Goal: Task Accomplishment & Management: Use online tool/utility

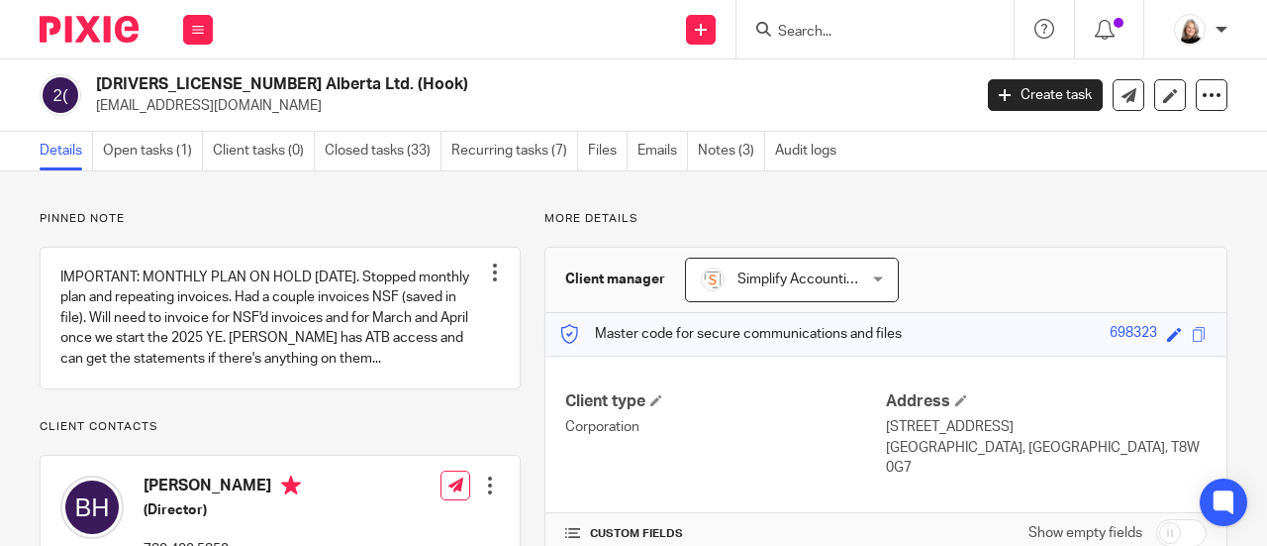
scroll to position [693, 0]
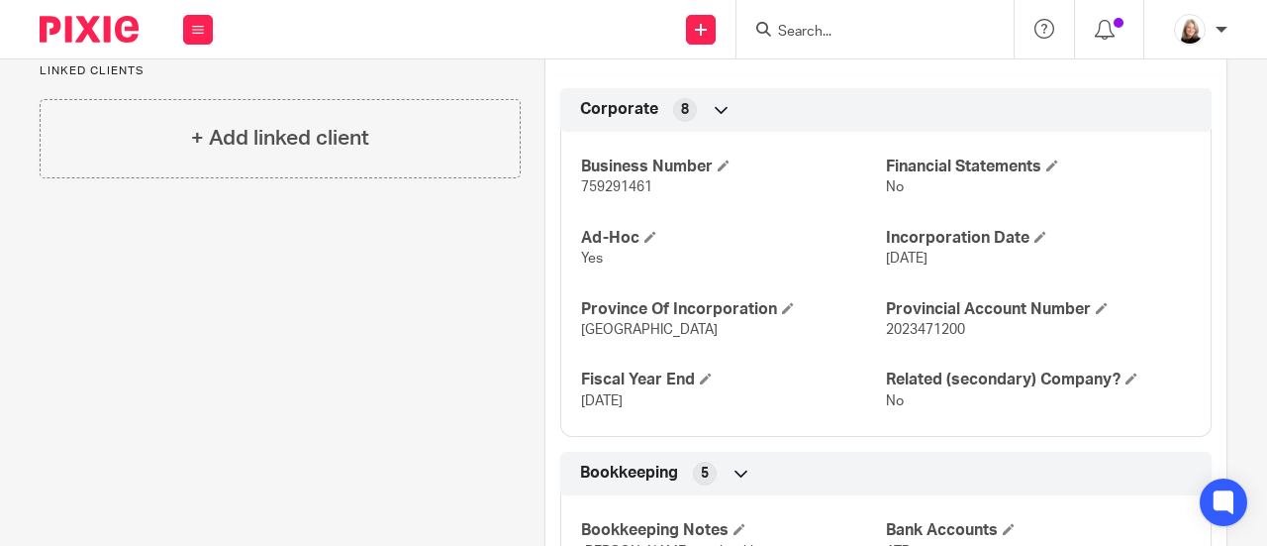
click at [826, 25] on input "Search" at bounding box center [865, 33] width 178 height 18
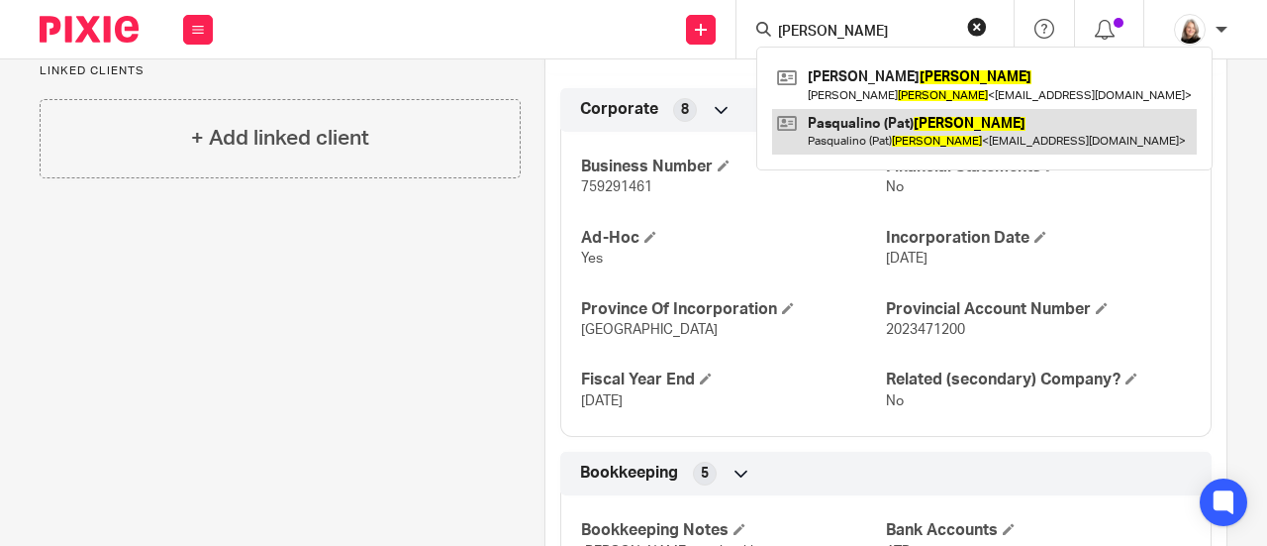
type input "deluca"
click at [849, 130] on link at bounding box center [984, 132] width 425 height 46
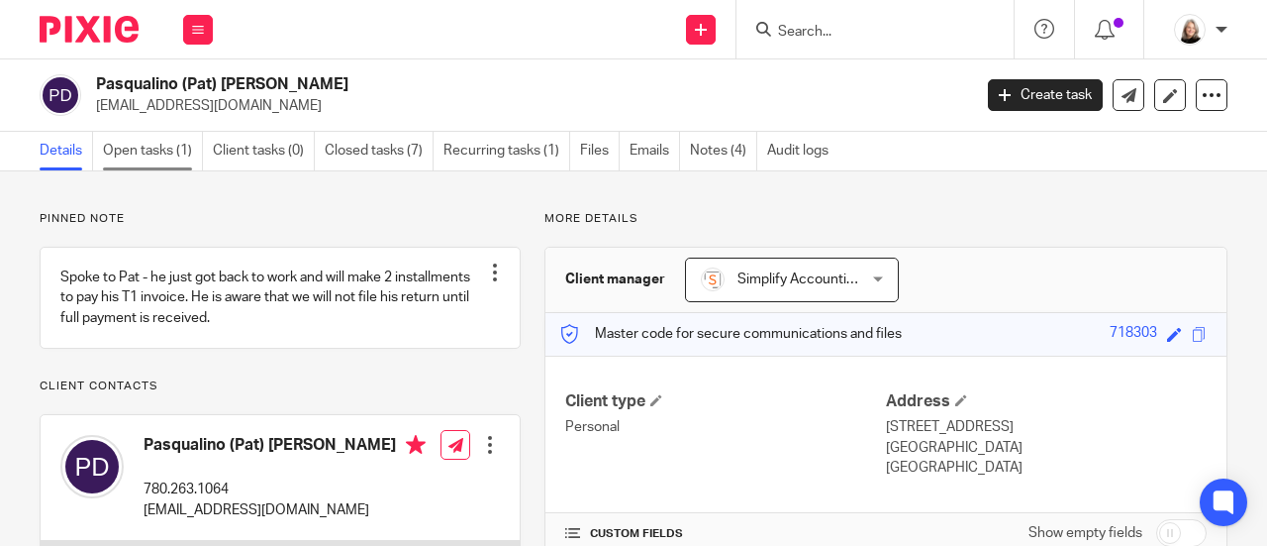
click at [132, 155] on link "Open tasks (1)" at bounding box center [153, 151] width 100 height 39
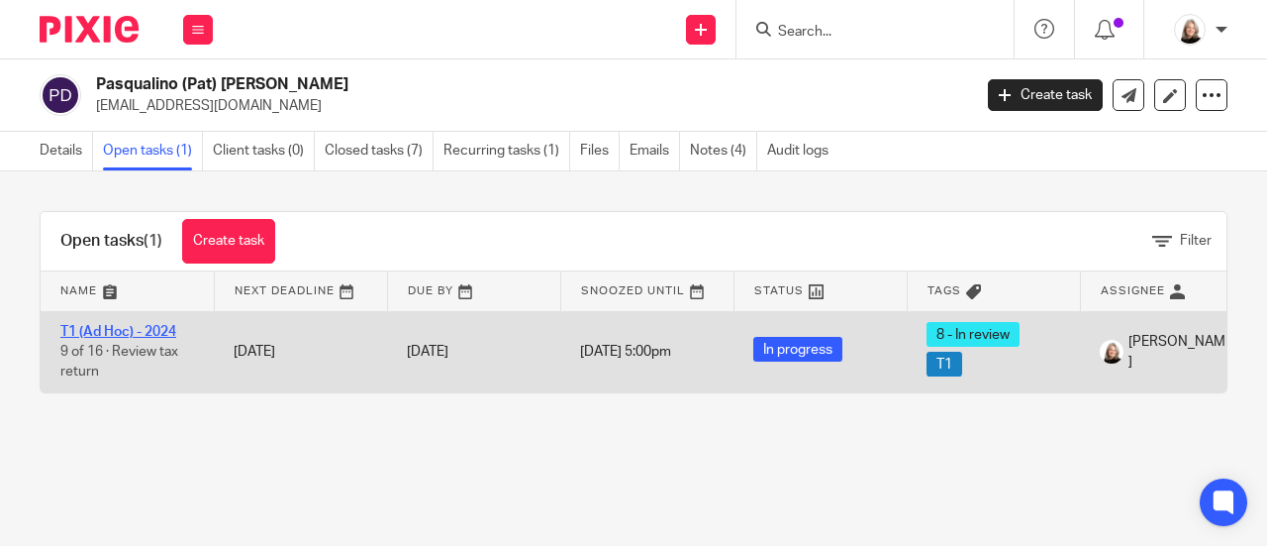
click at [161, 334] on link "T1 (Ad Hoc) - 2024" at bounding box center [118, 332] width 116 height 14
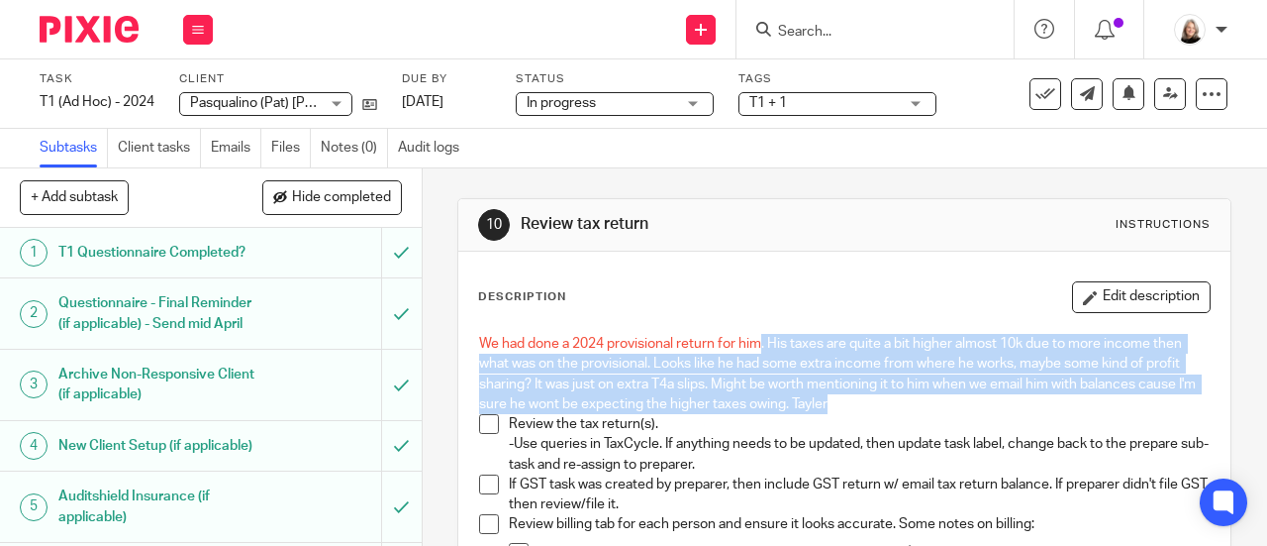
drag, startPoint x: 759, startPoint y: 350, endPoint x: 966, endPoint y: 395, distance: 212.9
click at [966, 395] on p "We had done a 2024 provisional return for him. His taxes are quite a bit higher…" at bounding box center [844, 374] width 731 height 80
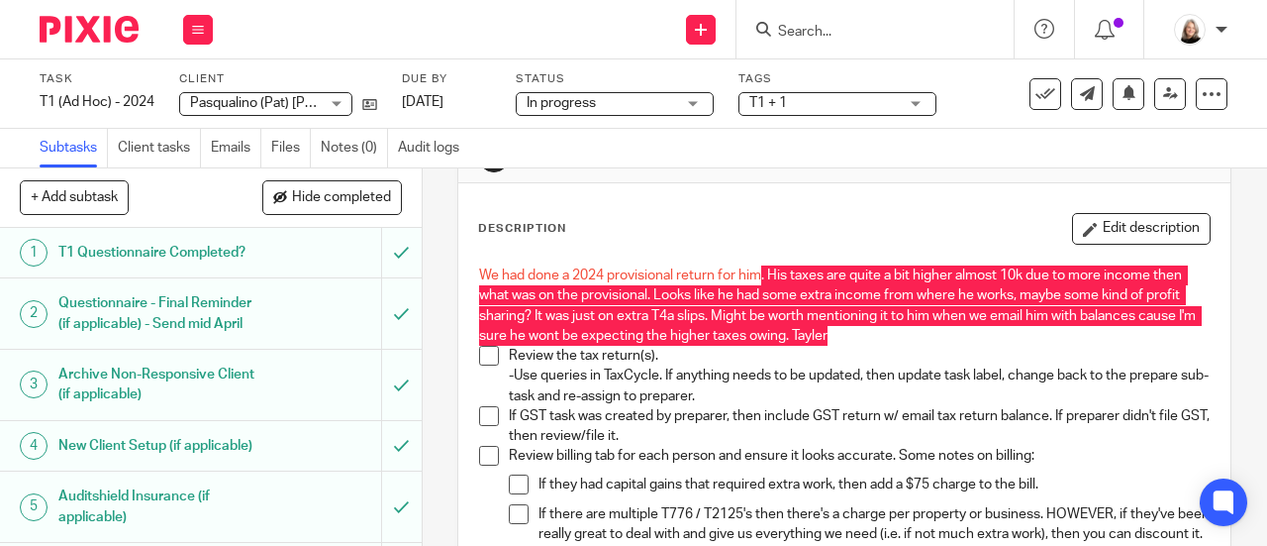
scroll to position [99, 0]
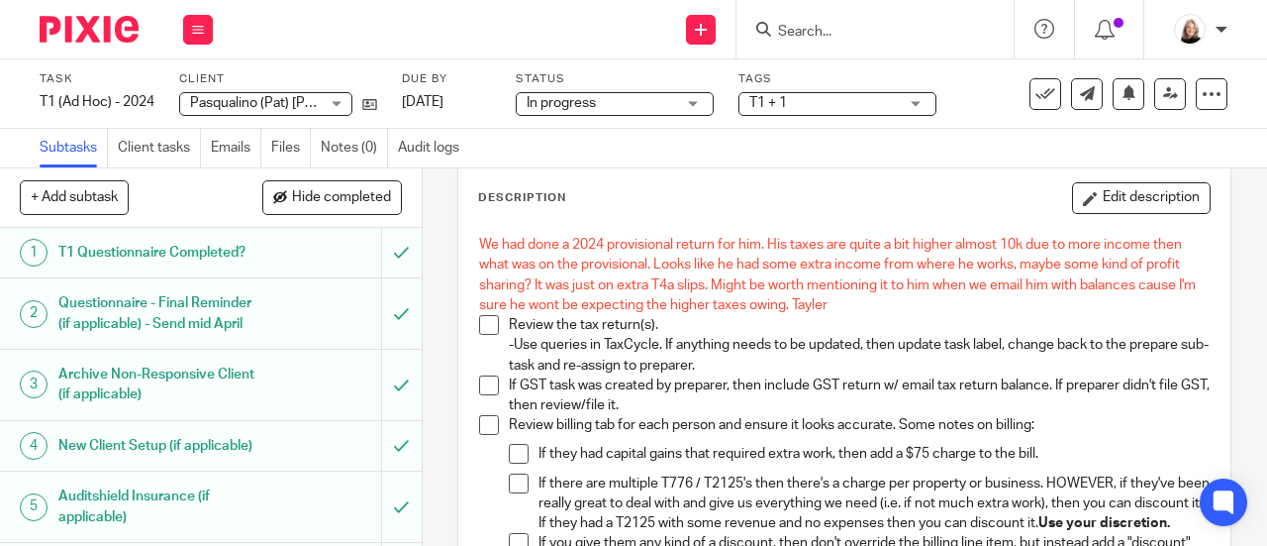
click at [1136, 355] on p "Review the tax return(s). -Use queries in TaxCycle. If anything needs to be upd…" at bounding box center [859, 345] width 701 height 60
click at [483, 328] on span at bounding box center [489, 325] width 20 height 20
click at [481, 385] on span at bounding box center [489, 385] width 20 height 20
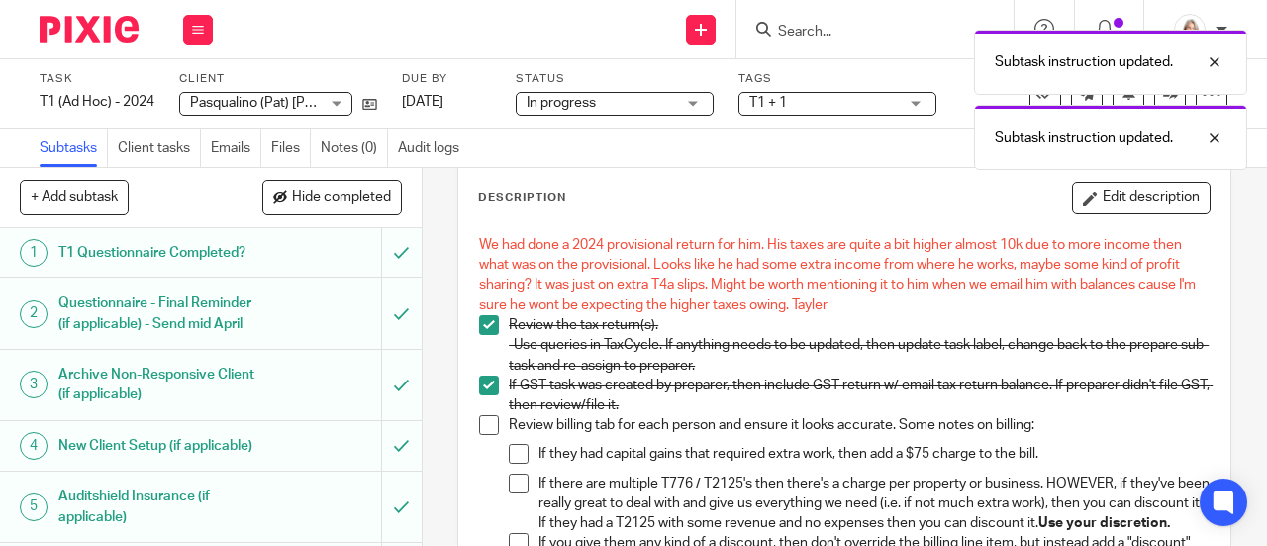
click at [487, 423] on span at bounding box center [489, 425] width 20 height 20
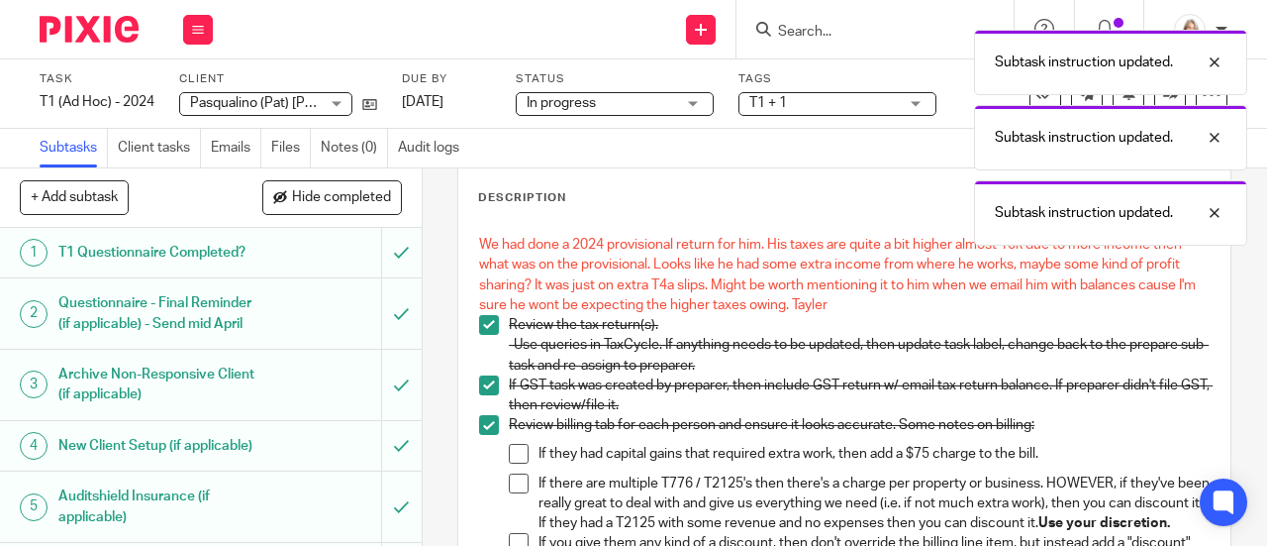
click at [509, 444] on span at bounding box center [519, 454] width 20 height 20
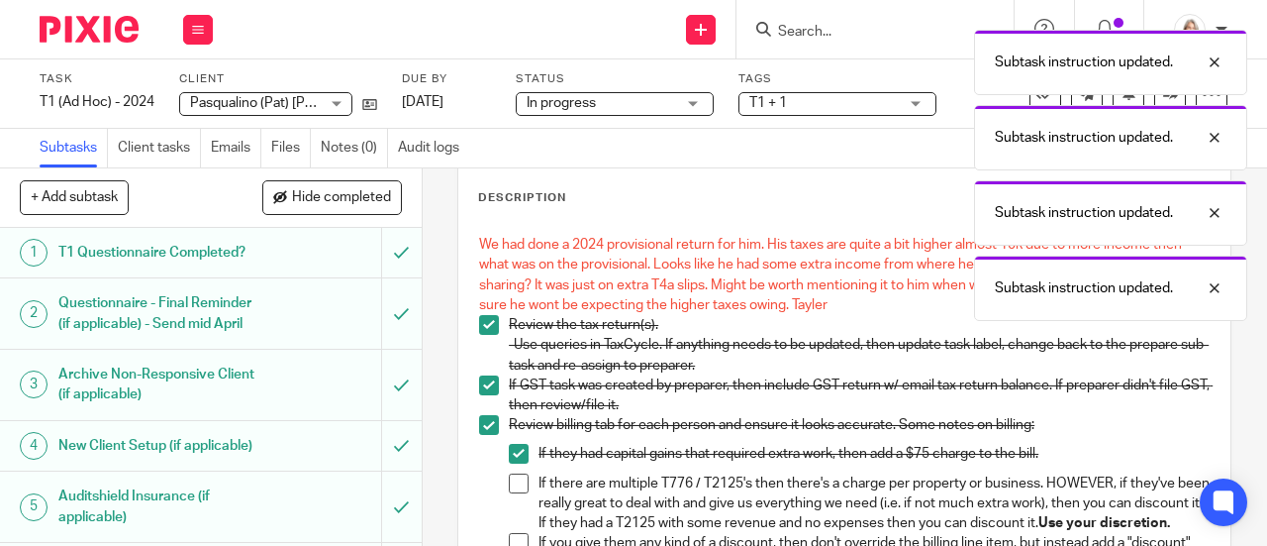
click at [509, 476] on span at bounding box center [519, 483] width 20 height 20
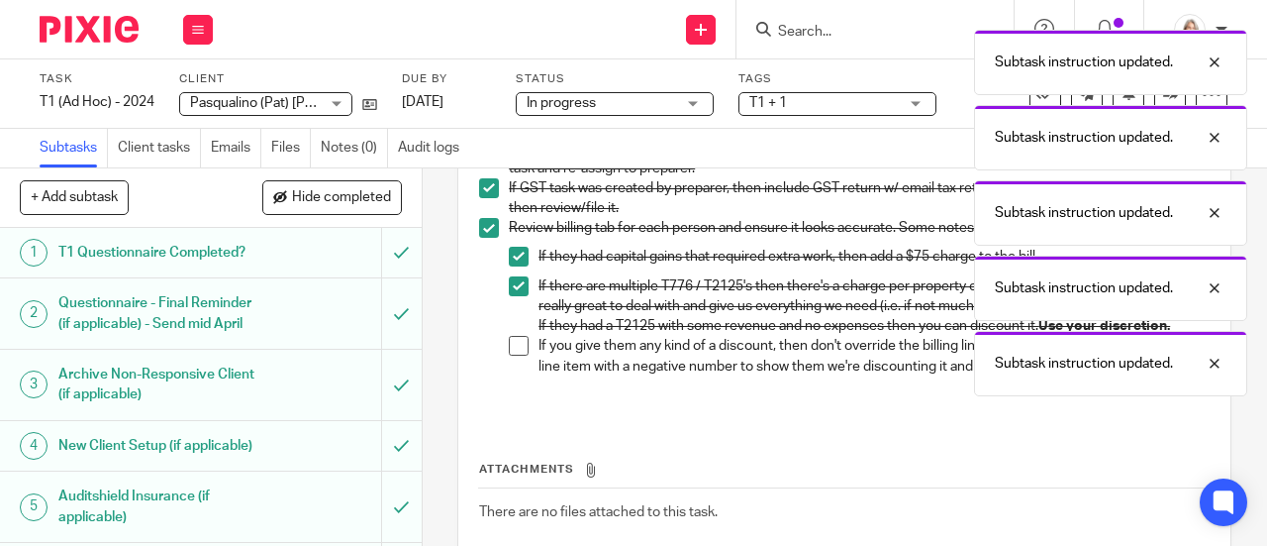
scroll to position [297, 0]
click at [513, 354] on span at bounding box center [519, 345] width 20 height 20
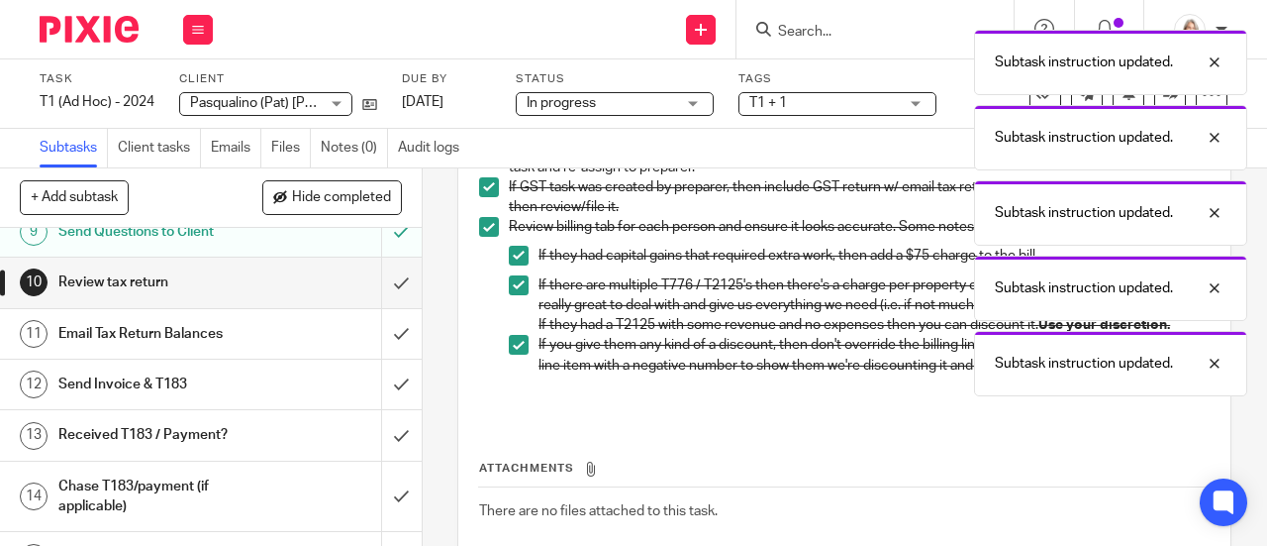
scroll to position [495, 0]
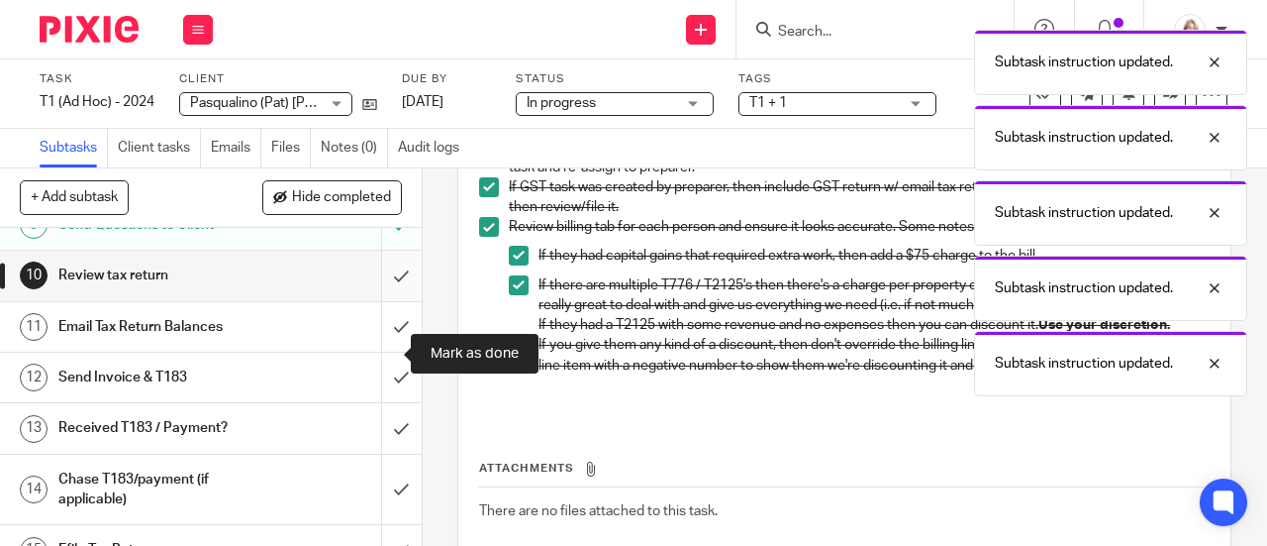
click at [382, 300] on input "submit" at bounding box center [211, 276] width 422 height 50
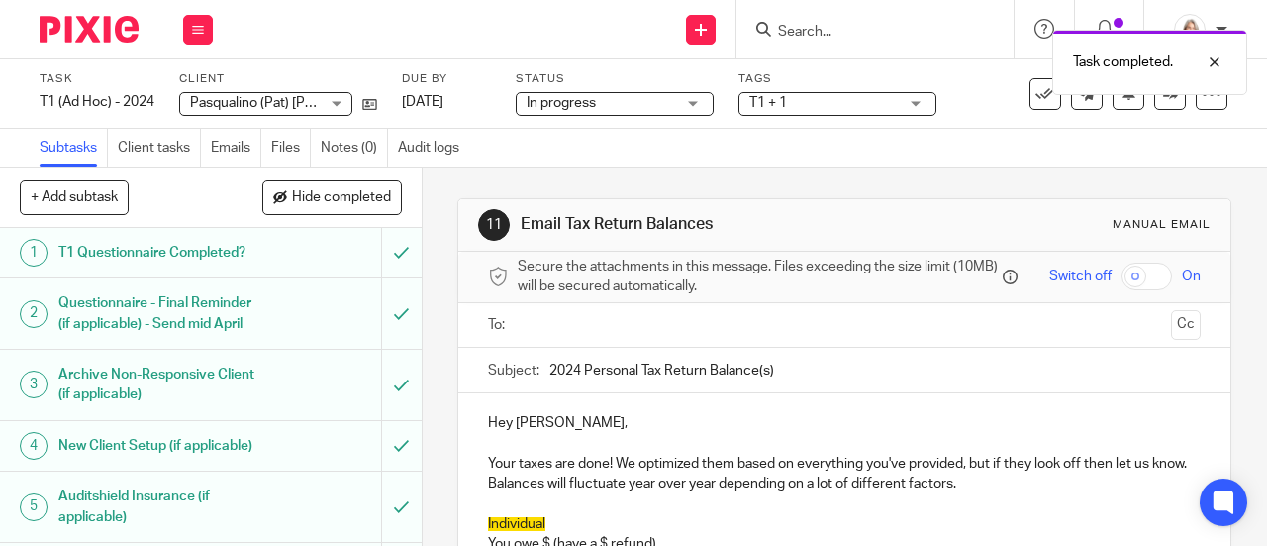
scroll to position [99, 0]
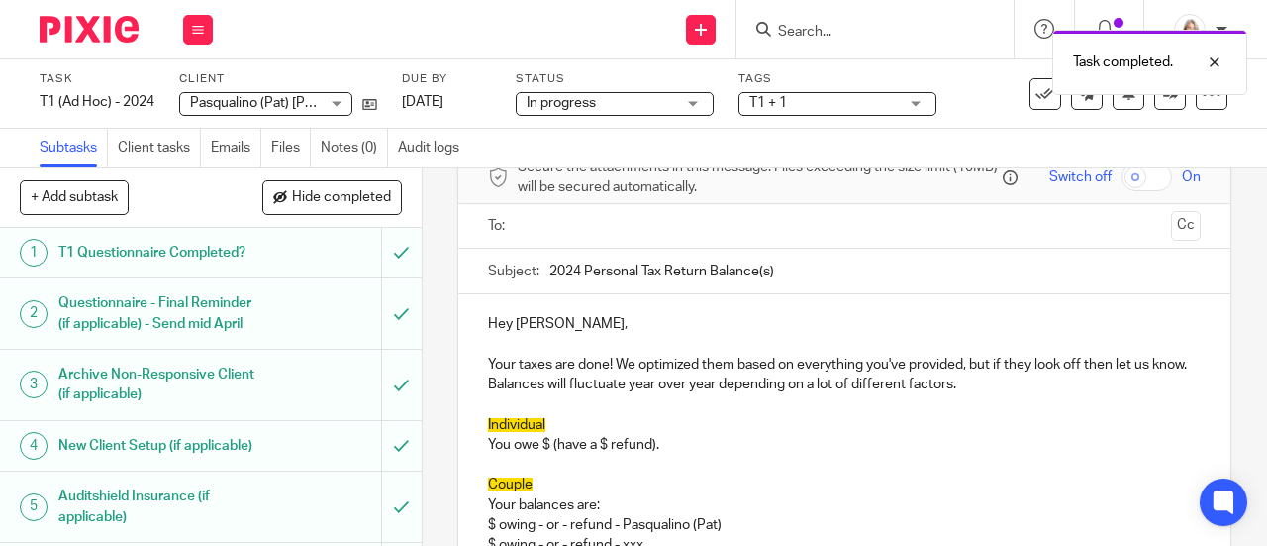
click at [602, 446] on p "You owe $ (have a $ refund)." at bounding box center [844, 445] width 713 height 20
drag, startPoint x: 566, startPoint y: 425, endPoint x: 454, endPoint y: 426, distance: 112.9
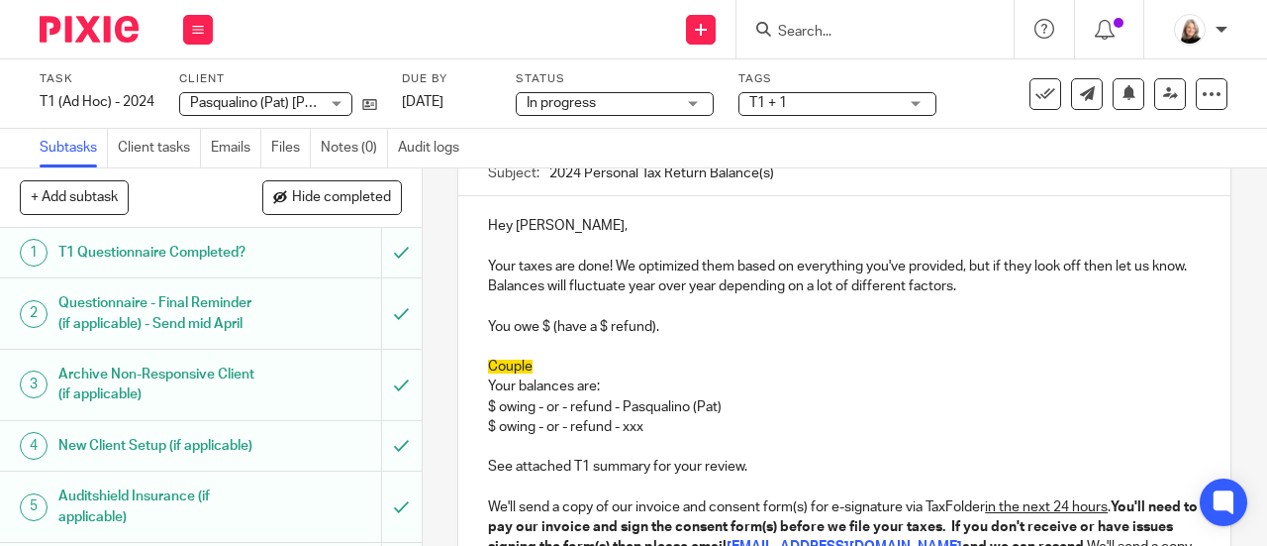
scroll to position [198, 0]
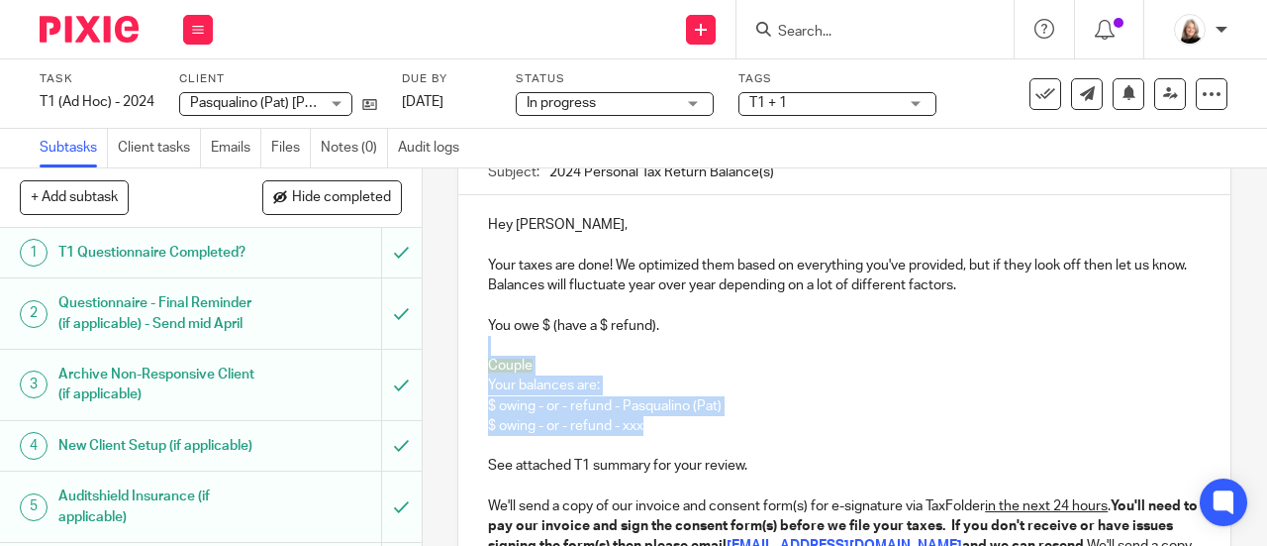
drag, startPoint x: 572, startPoint y: 423, endPoint x: 456, endPoint y: 352, distance: 136.0
click at [458, 352] on div "Hey Pat, Your taxes are done! We optimized them based on everything you've prov…" at bounding box center [844, 553] width 772 height 717
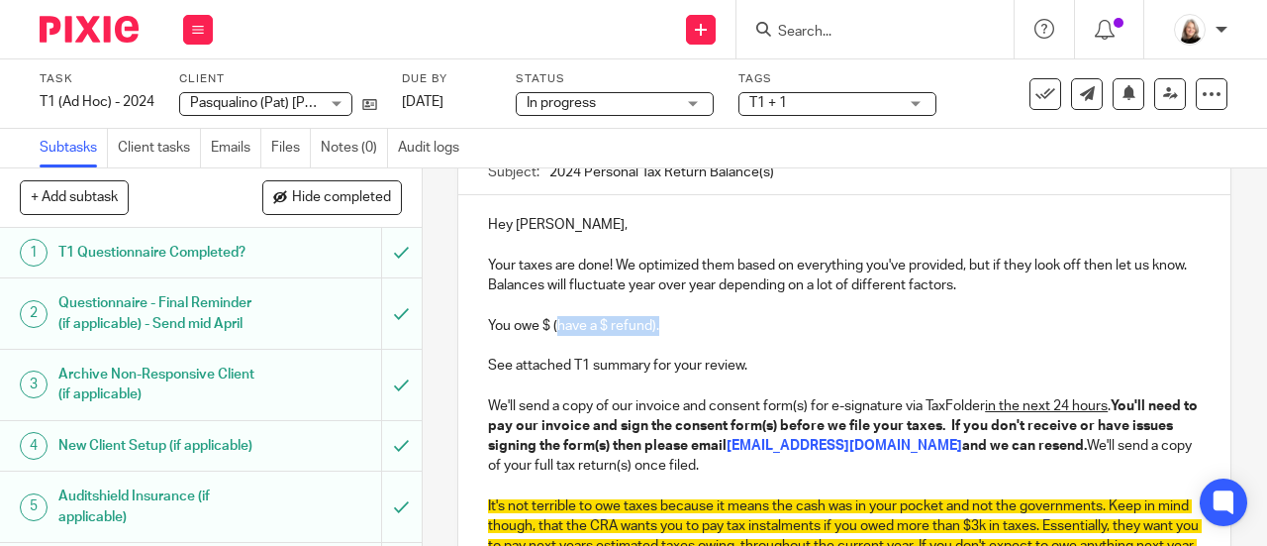
drag, startPoint x: 552, startPoint y: 336, endPoint x: 682, endPoint y: 350, distance: 131.4
click at [682, 350] on div "Hey Pat, Your taxes are done! We optimized them based on everything you've prov…" at bounding box center [844, 503] width 772 height 617
click at [787, 376] on p "See attached T1 summary for your review." at bounding box center [844, 366] width 713 height 60
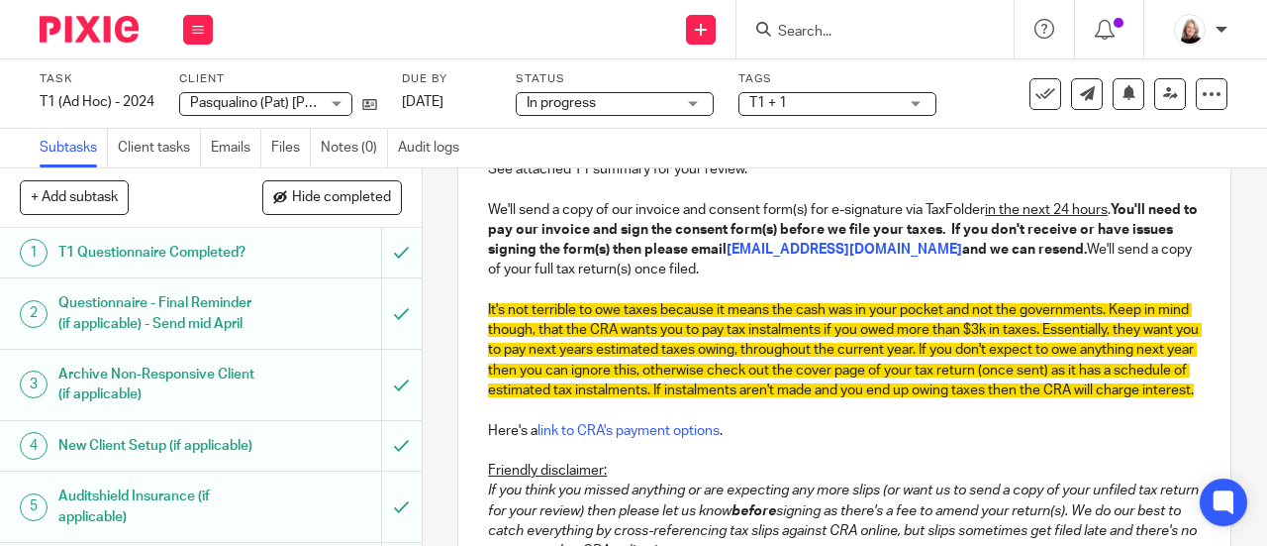
scroll to position [396, 0]
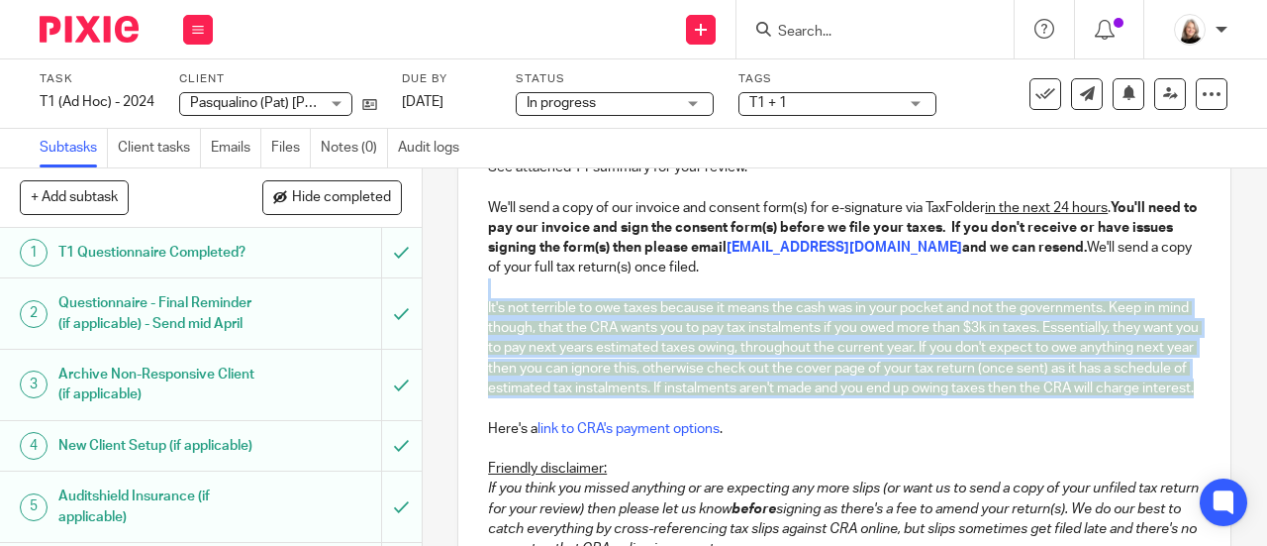
drag, startPoint x: 706, startPoint y: 424, endPoint x: 453, endPoint y: 286, distance: 288.5
click at [450, 286] on div "11 Email Tax Return Balances Manual email Secure the attachments in this messag…" at bounding box center [845, 356] width 845 height 377
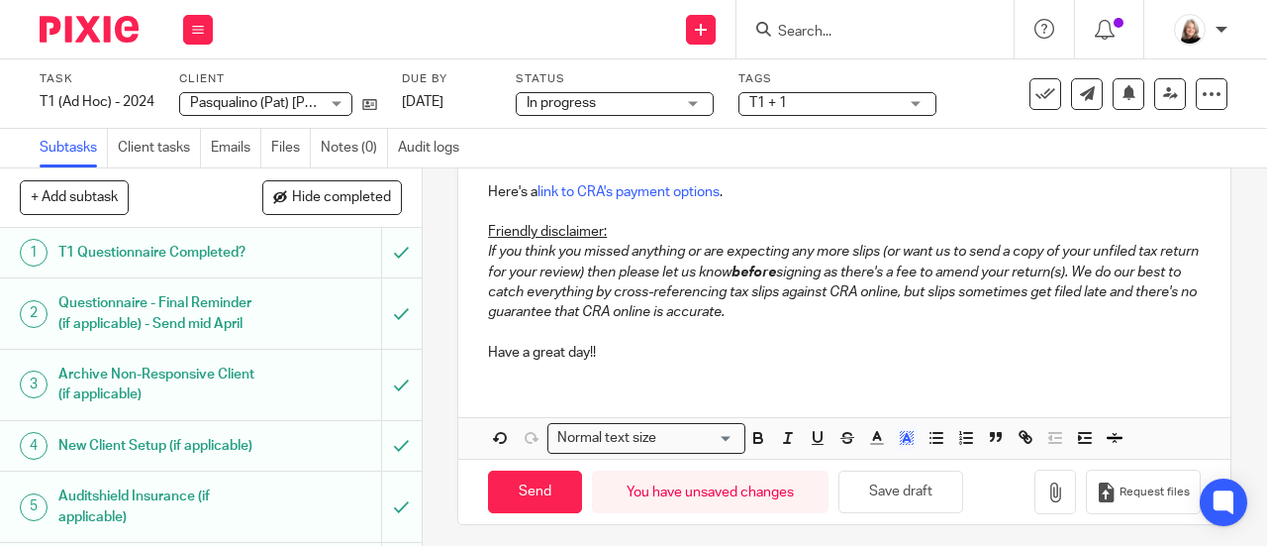
scroll to position [665, 0]
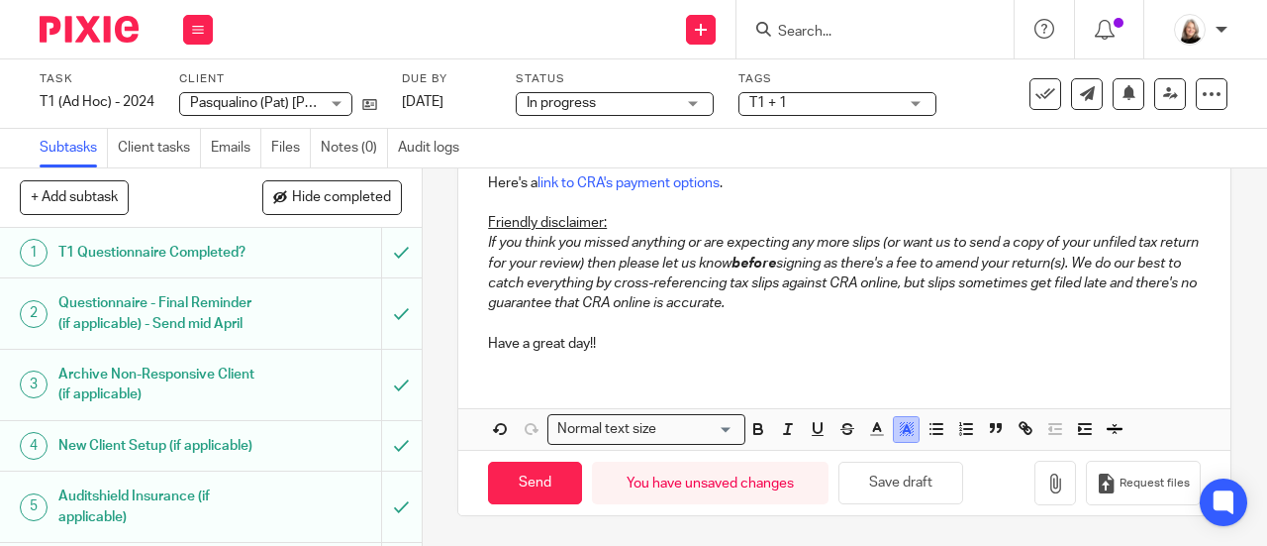
click at [898, 438] on icon "button" at bounding box center [907, 429] width 18 height 18
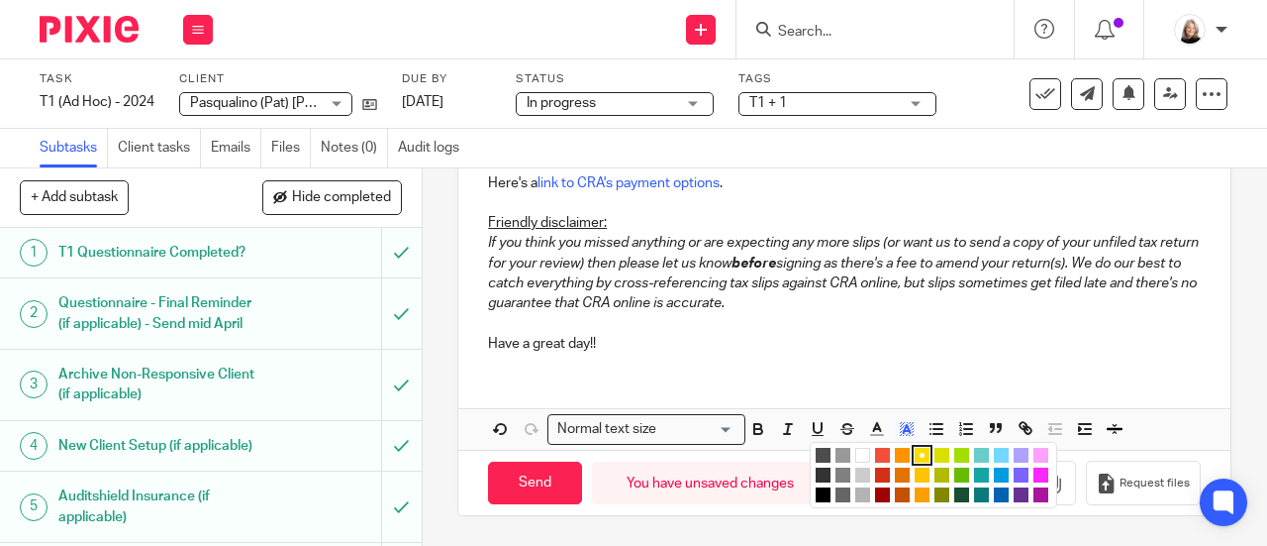
click at [856, 460] on li "color:#FFFFFF" at bounding box center [863, 455] width 15 height 15
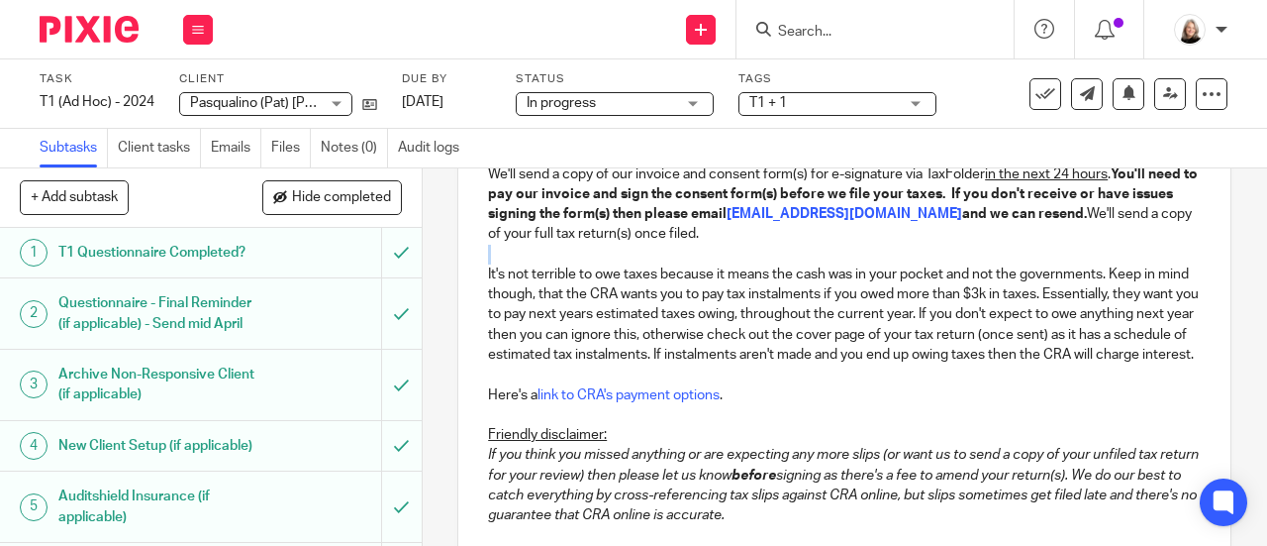
scroll to position [269, 0]
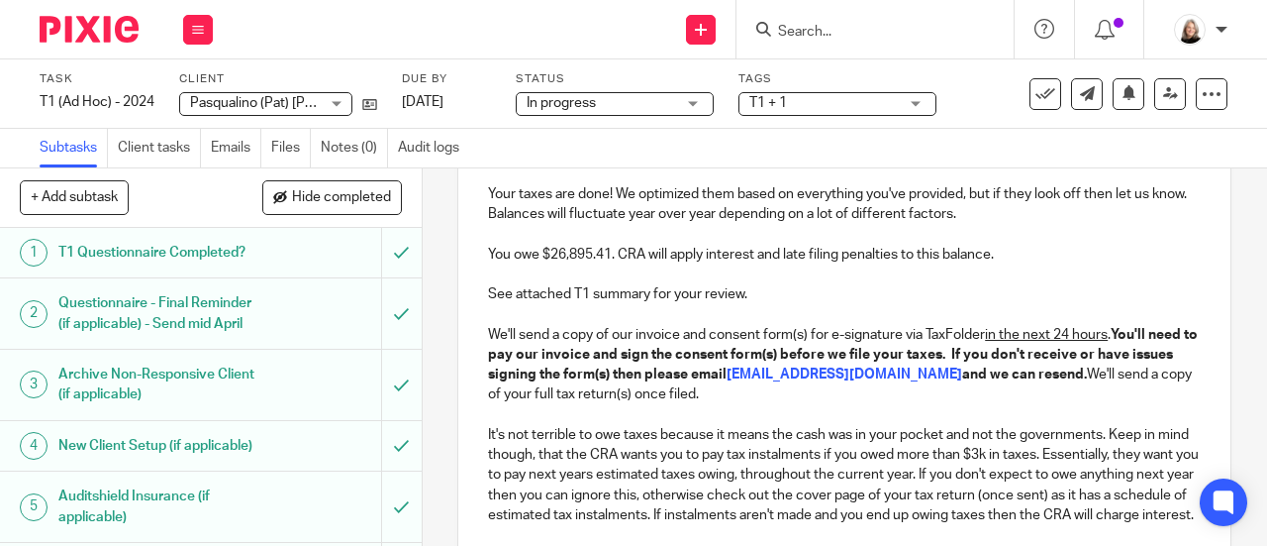
click at [864, 252] on p "You owe $26,895.41. CRA will apply interest and late filing penalties to this b…" at bounding box center [844, 255] width 713 height 20
click at [1101, 310] on p "See attached T1 summary for your review." at bounding box center [844, 294] width 713 height 60
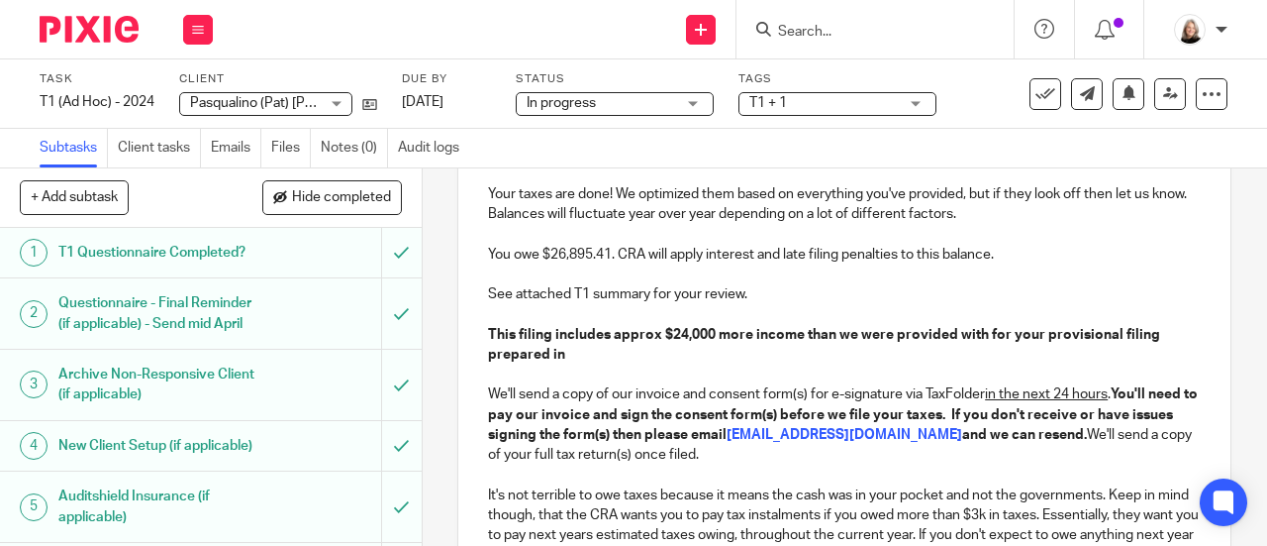
click at [1097, 350] on p "This filing includes approx $24,000 more income than we were provided with for …" at bounding box center [844, 355] width 713 height 60
drag, startPoint x: 586, startPoint y: 358, endPoint x: 420, endPoint y: 323, distance: 170.1
click at [423, 323] on div "11 Email Tax Return Balances Manual email Secure the attachments in this messag…" at bounding box center [845, 356] width 845 height 377
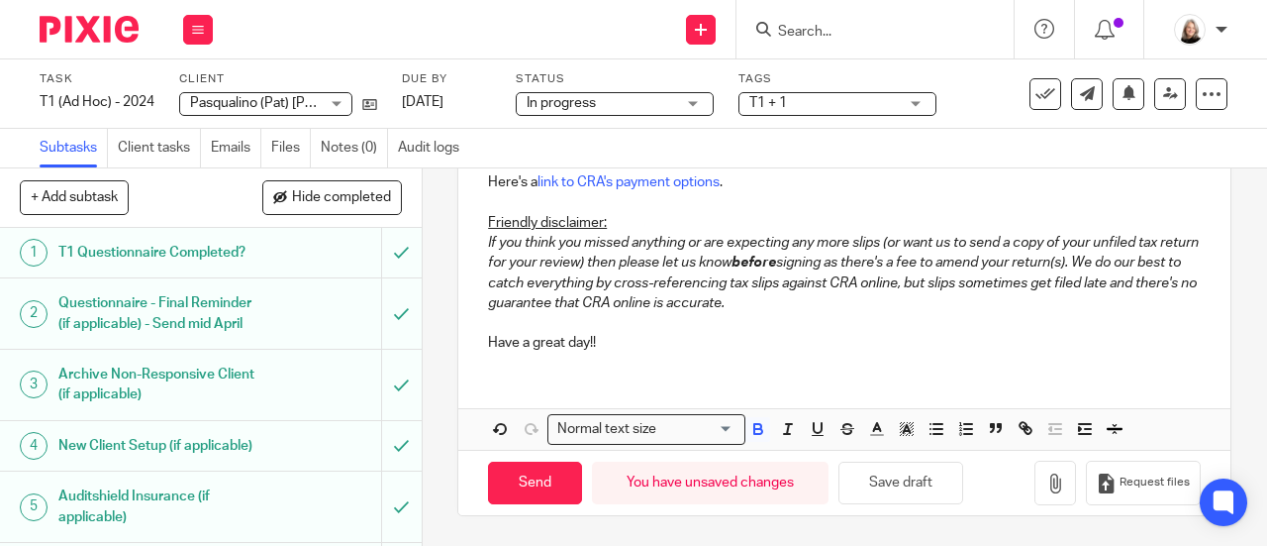
scroll to position [725, 0]
click at [759, 431] on icon "button" at bounding box center [759, 429] width 18 height 18
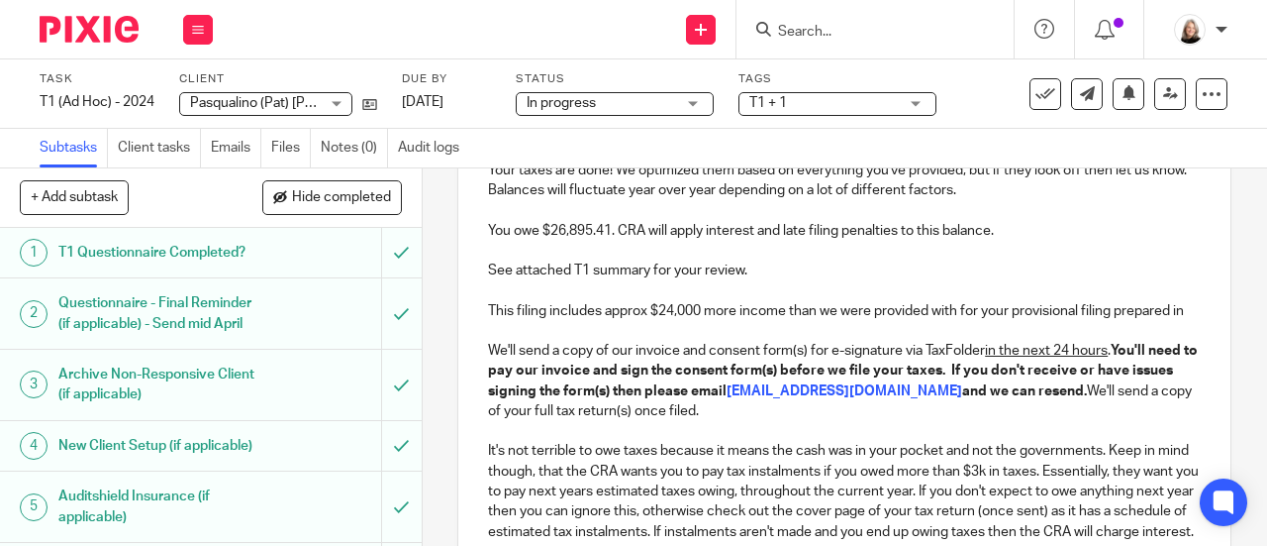
scroll to position [112, 0]
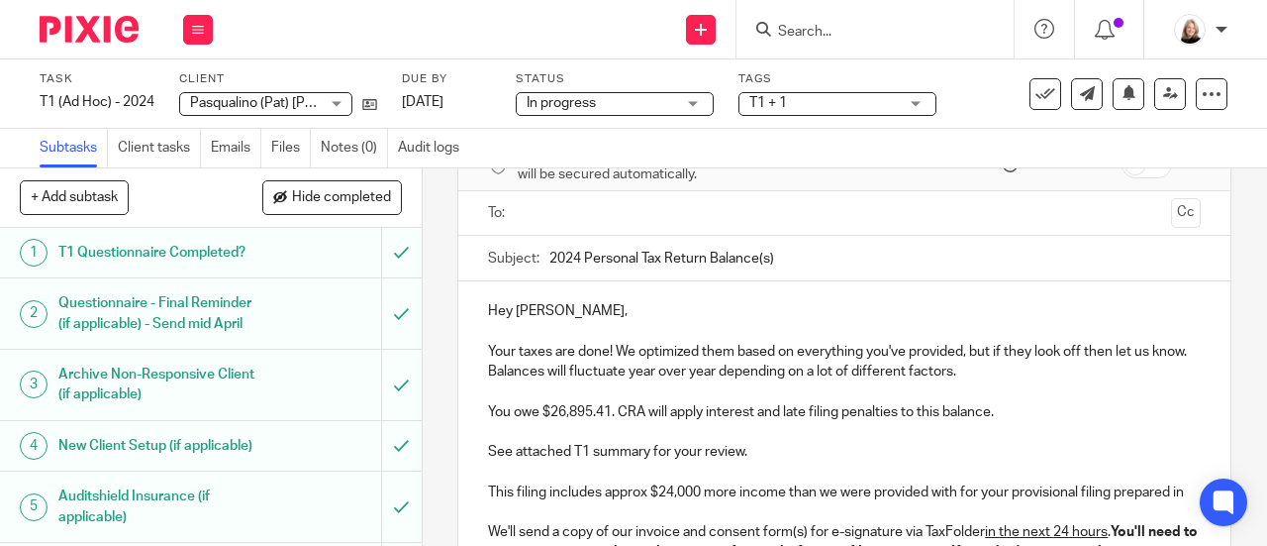
click at [587, 490] on p "This filing includes approx $24,000 more income than we were provided with for …" at bounding box center [844, 502] width 713 height 41
click at [731, 510] on p "This filing includes approx $24,000 more income than we were provided with for …" at bounding box center [844, 502] width 713 height 41
click at [808, 506] on p "This filing includes approx $24,000 more income than we were provided with for …" at bounding box center [844, 502] width 713 height 41
click at [919, 514] on p "This filing includes approx $24,000 more income than we were provided with for …" at bounding box center [844, 502] width 713 height 41
click at [540, 514] on p "This filing includes approx $24,000 more income than we were provided with for …" at bounding box center [844, 502] width 713 height 41
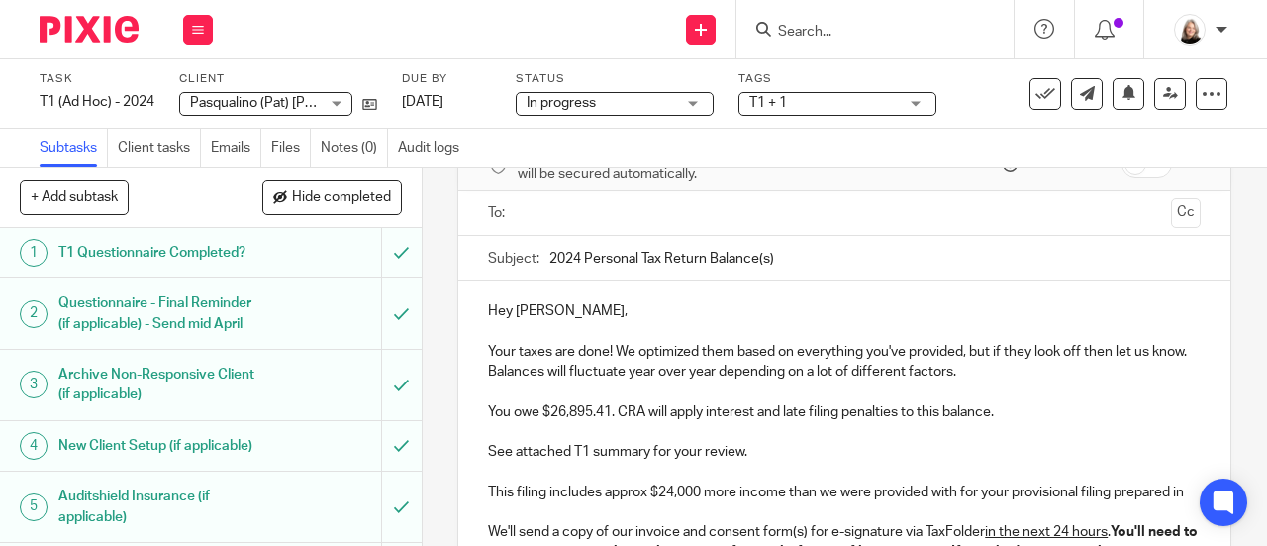
drag, startPoint x: 516, startPoint y: 516, endPoint x: 479, endPoint y: 500, distance: 39.9
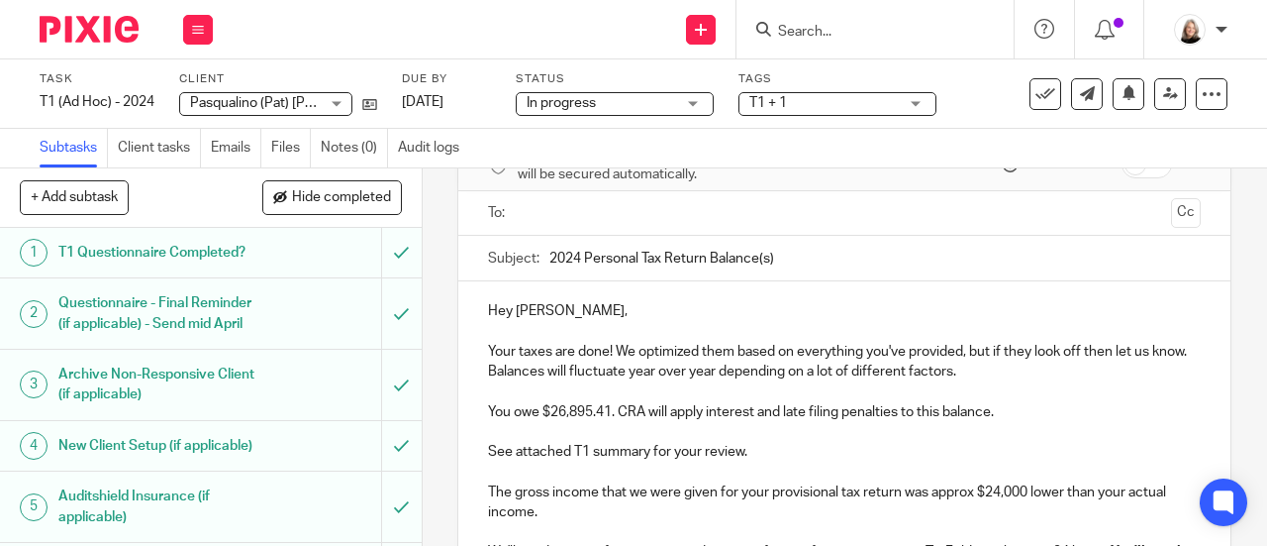
click at [617, 510] on p "The gross income that we were given for your provisional tax return was approx …" at bounding box center [844, 512] width 713 height 60
drag, startPoint x: 1028, startPoint y: 503, endPoint x: 885, endPoint y: 526, distance: 144.4
click at [1030, 503] on p "The gross income that we were given for your provisional tax return was approx …" at bounding box center [844, 512] width 713 height 60
click at [588, 518] on p "The gross income that we were given for your provisional tax return was approx …" at bounding box center [844, 512] width 713 height 60
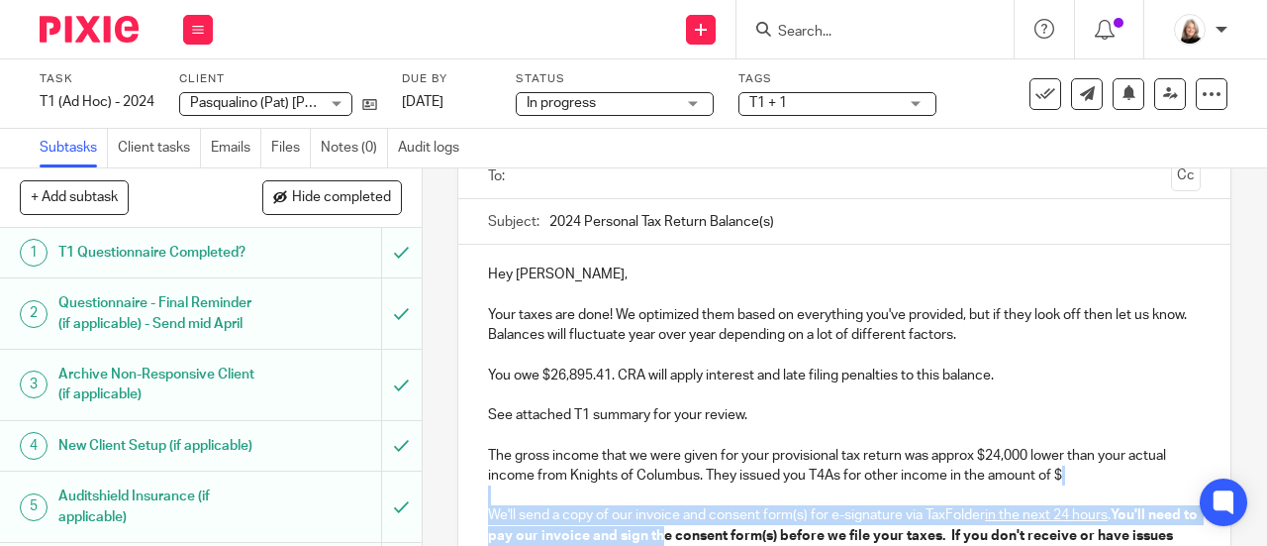
scroll to position [154, 0]
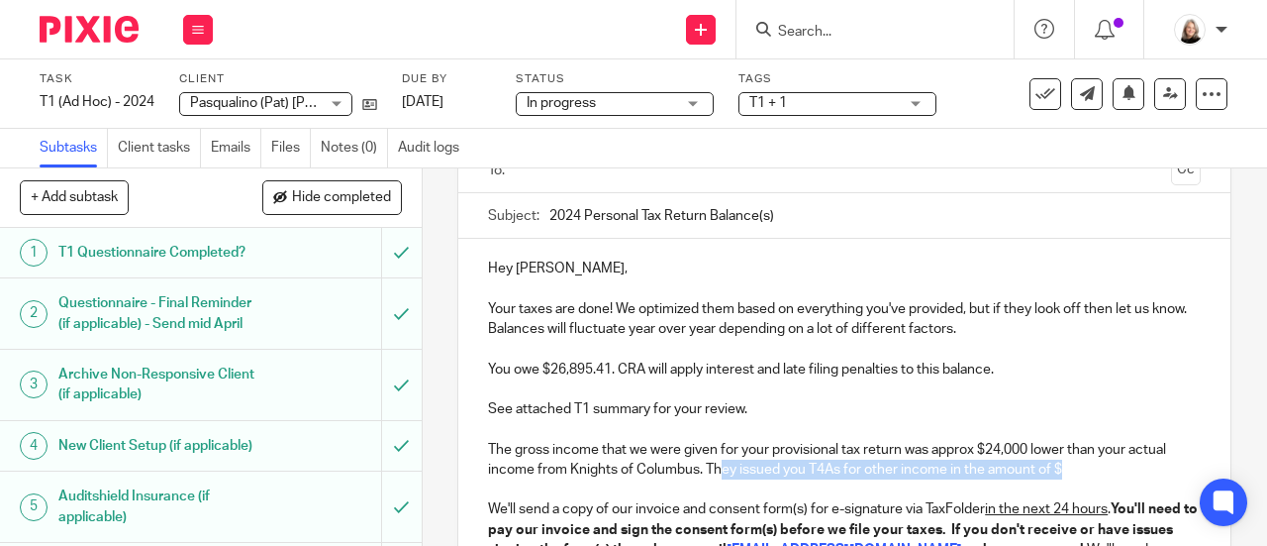
drag, startPoint x: 1077, startPoint y: 517, endPoint x: 718, endPoint y: 478, distance: 361.5
click at [718, 478] on p "The gross income that we were given for your provisional tax return was approx …" at bounding box center [844, 470] width 713 height 60
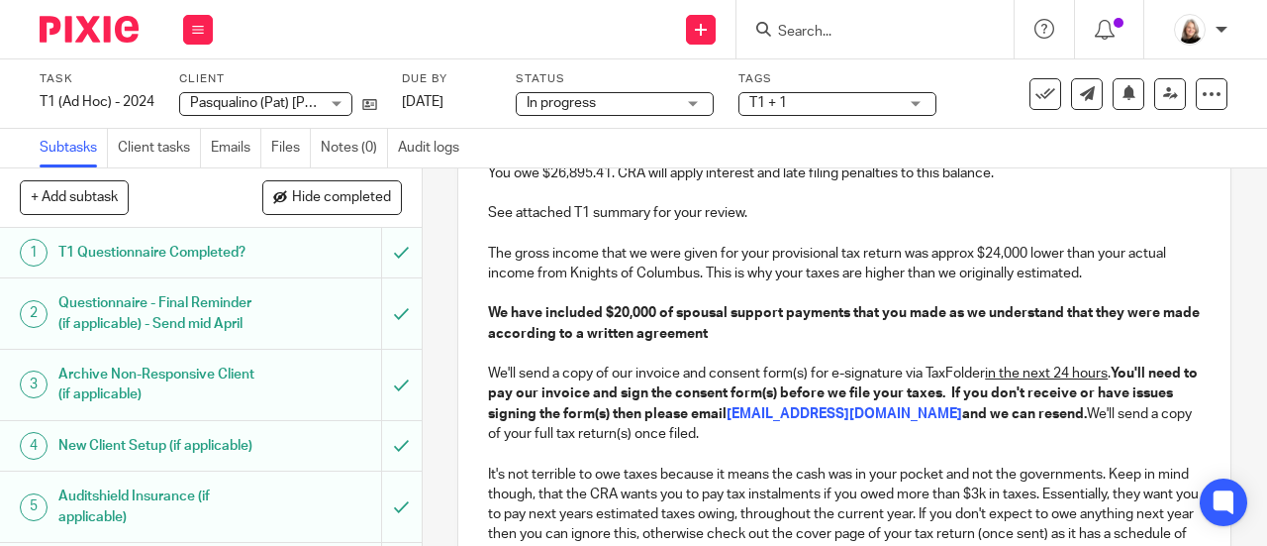
scroll to position [353, 0]
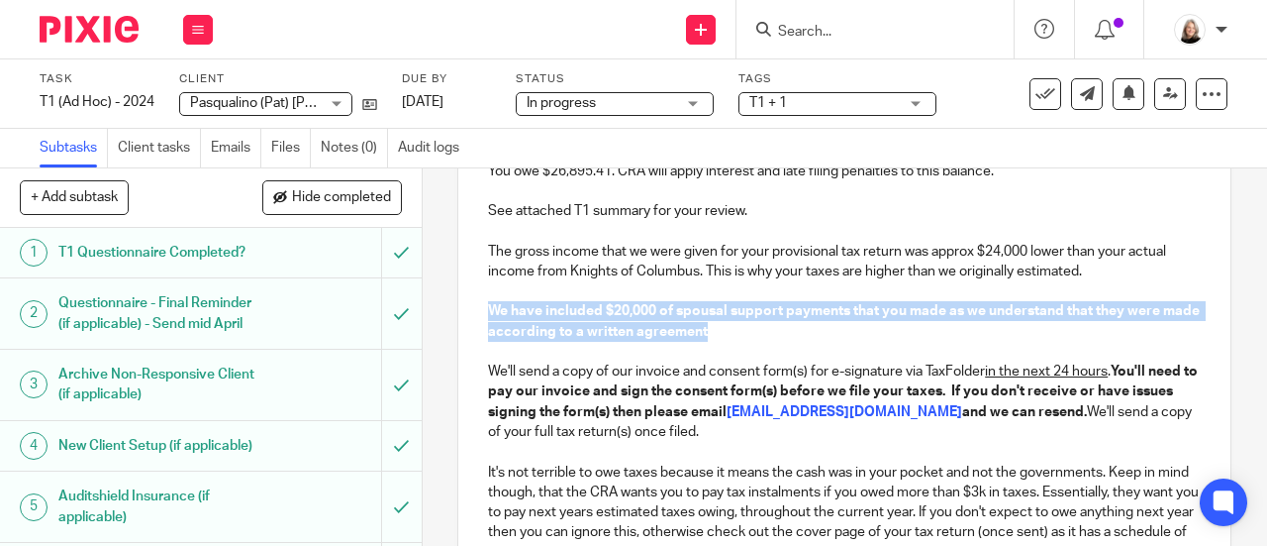
drag, startPoint x: 760, startPoint y: 334, endPoint x: 482, endPoint y: 316, distance: 278.8
click at [488, 316] on p "We have included $20,000 of spousal support payments that you made as we unders…" at bounding box center [844, 331] width 713 height 60
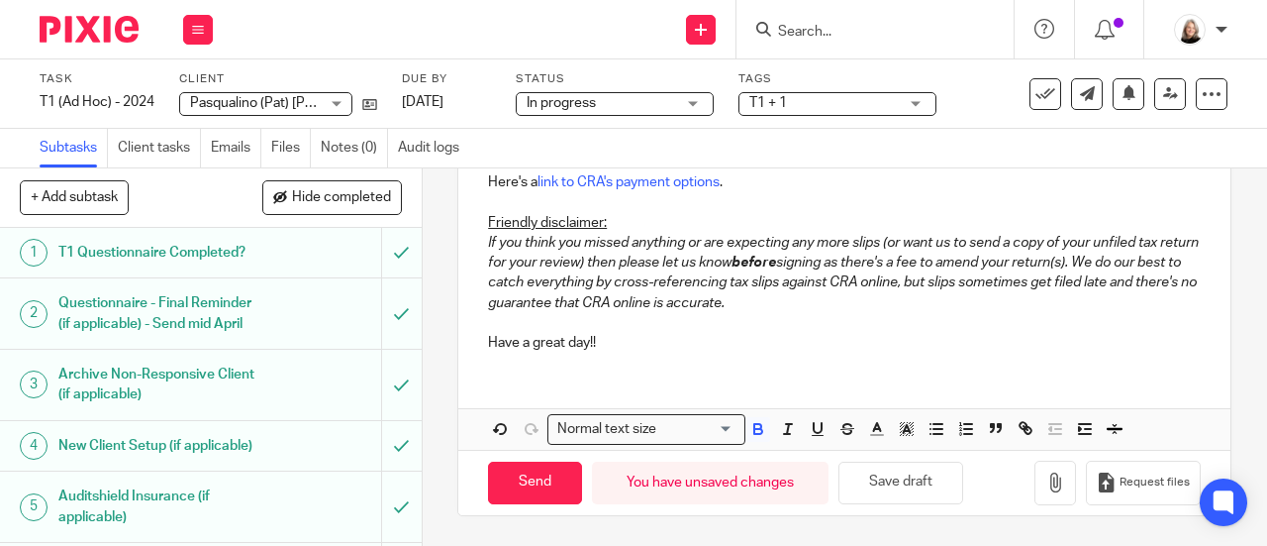
scroll to position [785, 0]
click at [760, 419] on button "button" at bounding box center [758, 429] width 25 height 25
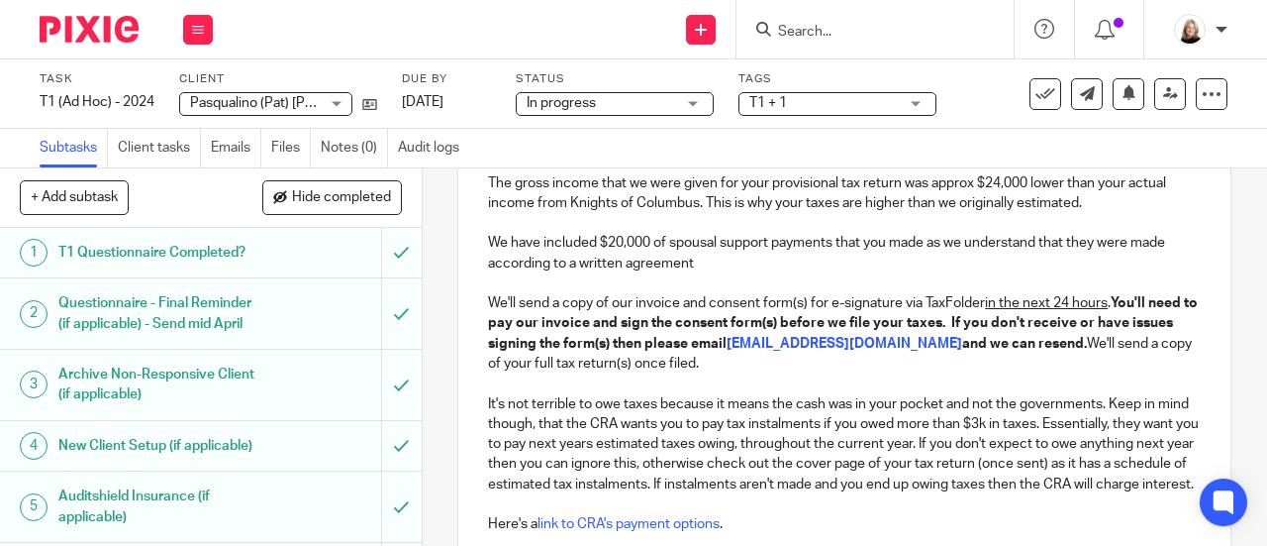
scroll to position [390, 0]
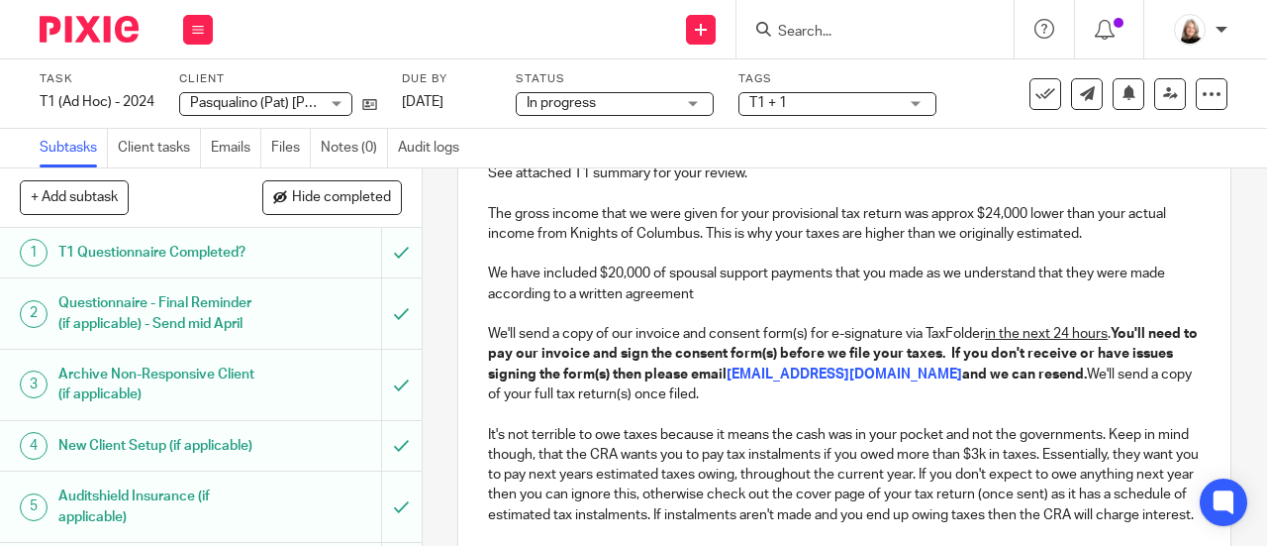
click at [769, 313] on p "We have included $20,000 of spousal support payments that you made as we unders…" at bounding box center [844, 293] width 713 height 60
click at [788, 282] on p "We have included $20,000 of spousal support payments that you made as we unders…" at bounding box center [844, 293] width 713 height 60
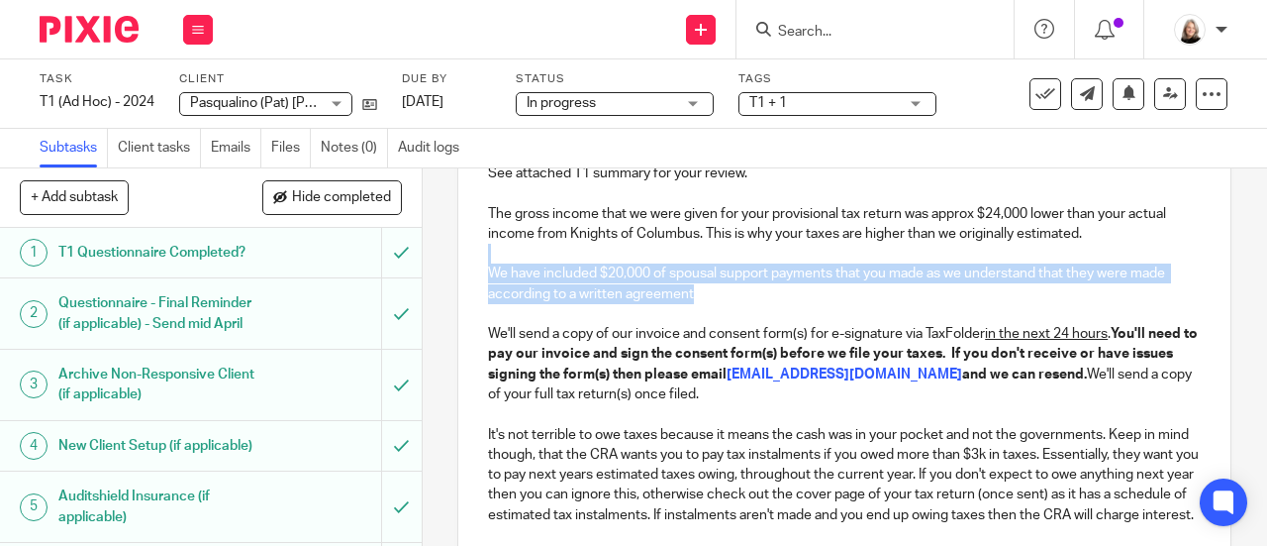
drag, startPoint x: 769, startPoint y: 301, endPoint x: 446, endPoint y: 251, distance: 327.7
click at [446, 251] on div "11 Email Tax Return Balances Manual email Secure the attachments in this messag…" at bounding box center [845, 356] width 845 height 377
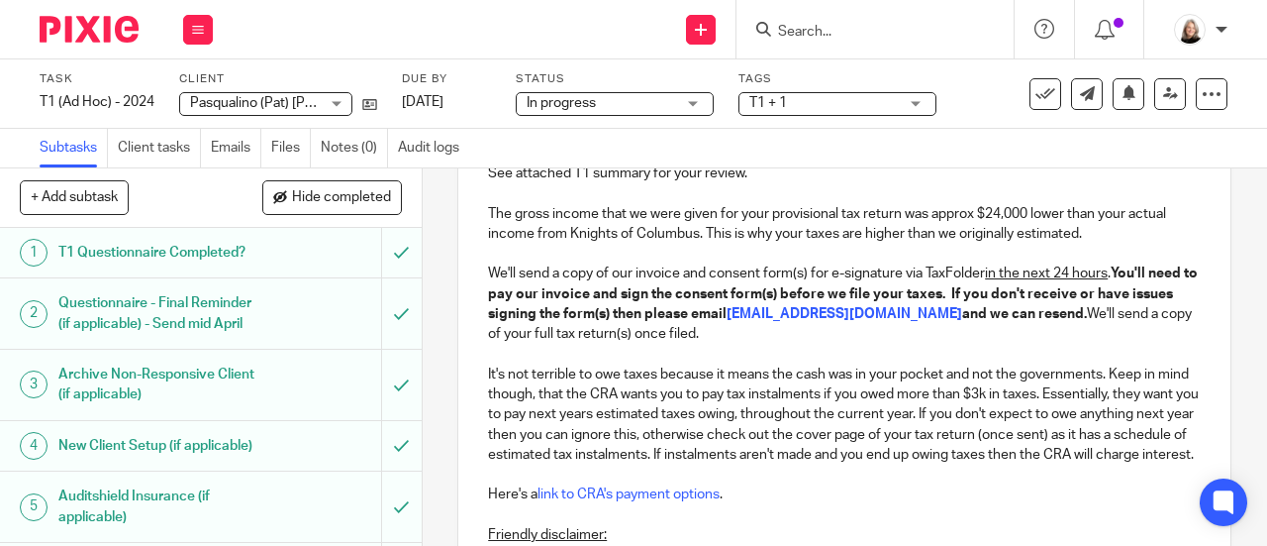
click at [699, 244] on p "The gross income that we were given for your provisional tax return was approx …" at bounding box center [844, 234] width 713 height 60
click at [685, 363] on p at bounding box center [844, 354] width 713 height 20
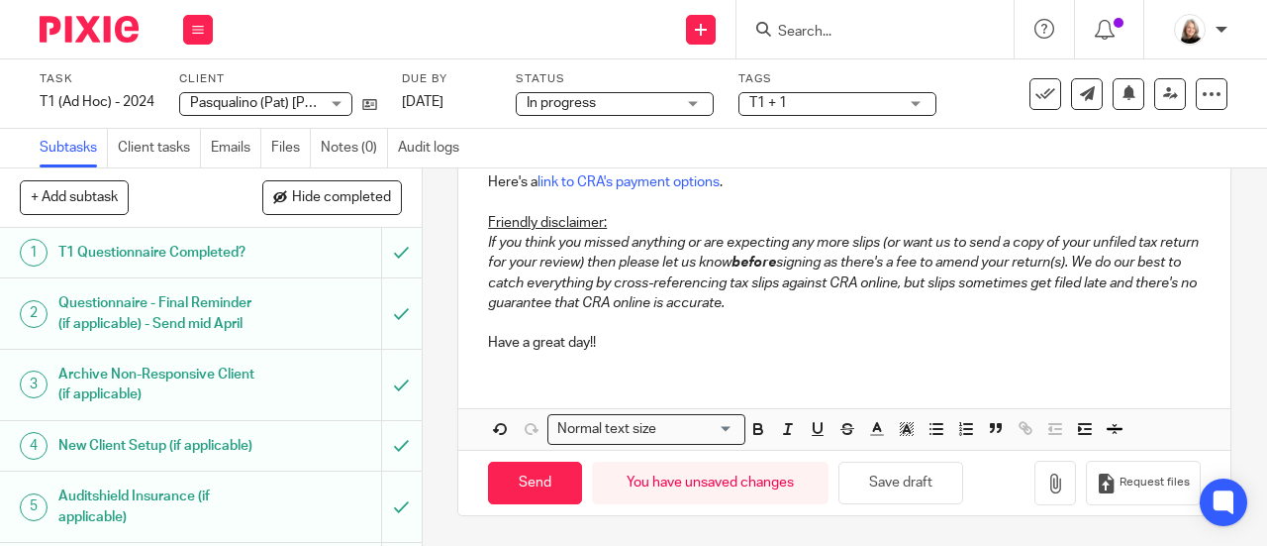
scroll to position [725, 0]
click at [874, 478] on button "Save draft" at bounding box center [901, 482] width 125 height 43
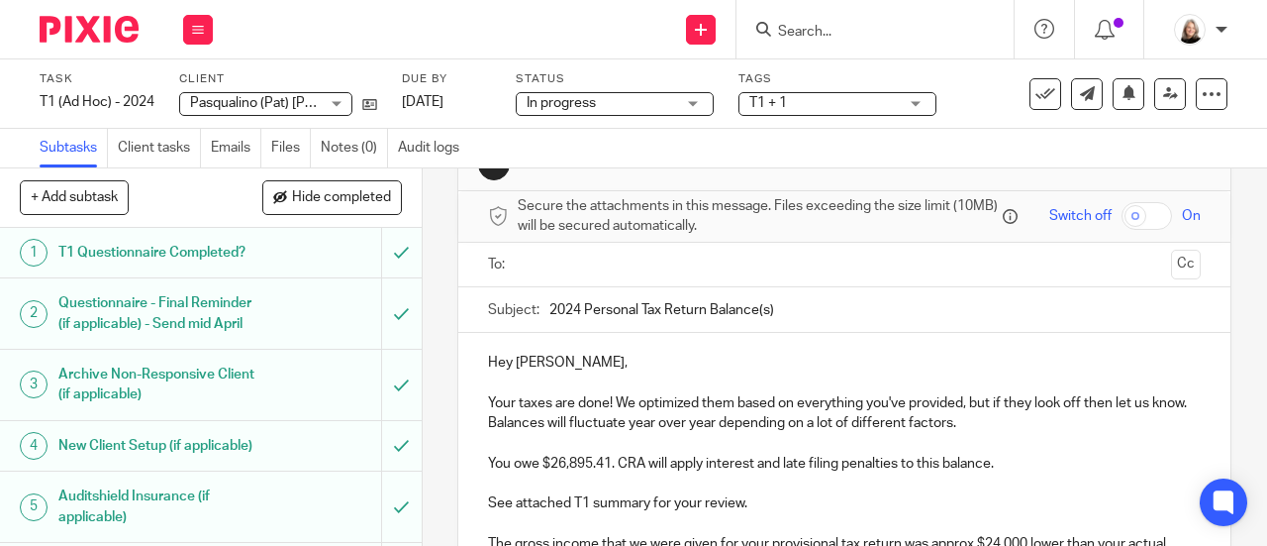
scroll to position [0, 0]
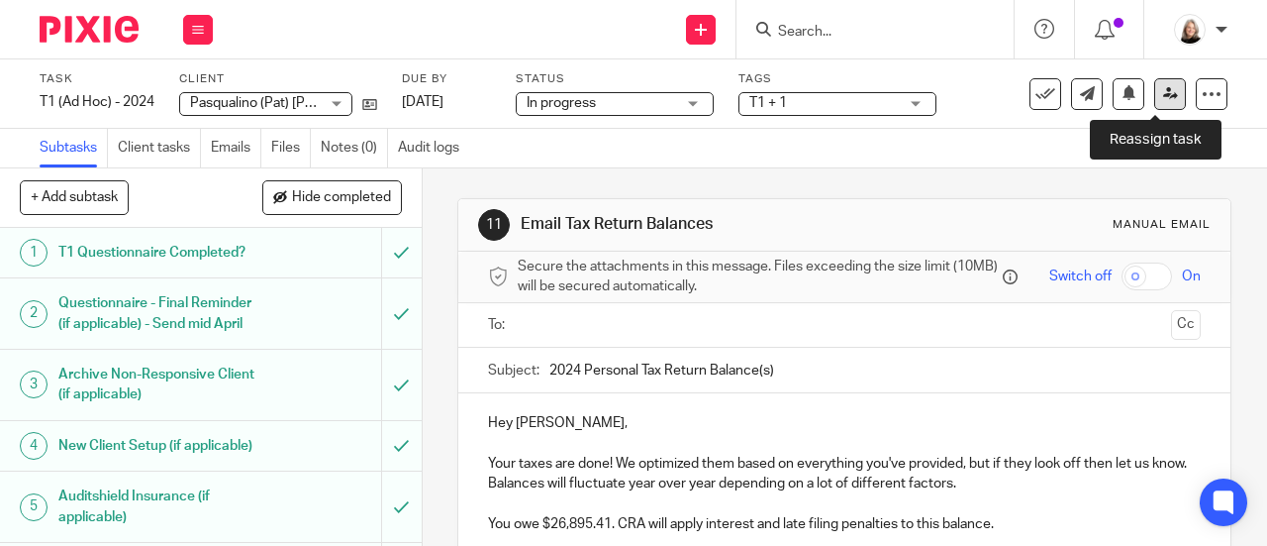
click at [1163, 90] on icon at bounding box center [1170, 93] width 15 height 15
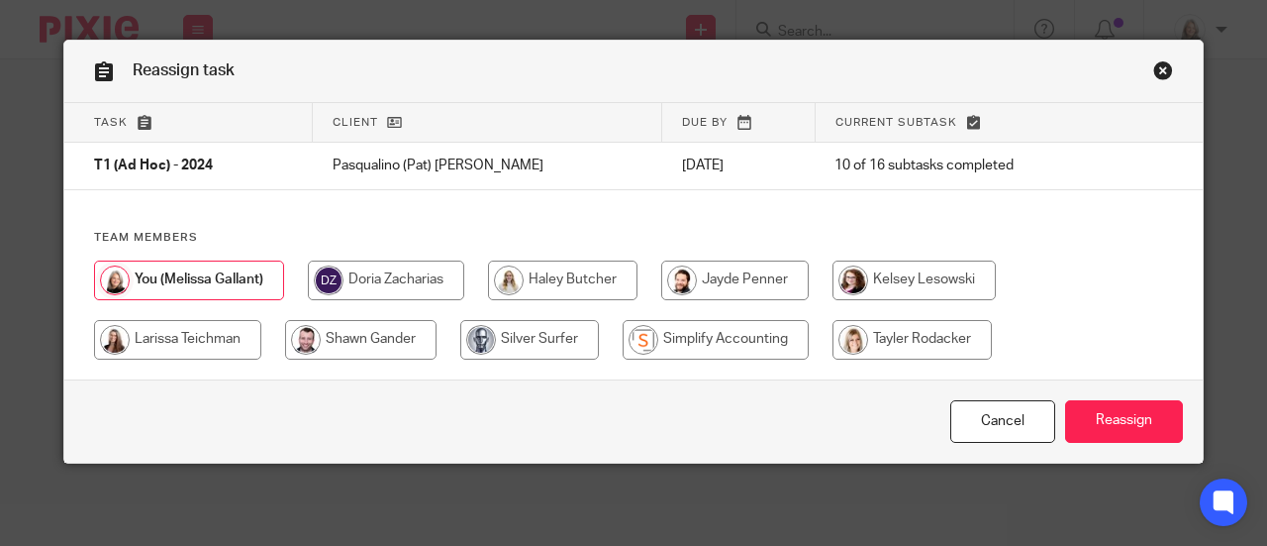
click at [848, 337] on input "radio" at bounding box center [912, 340] width 159 height 40
radio input "true"
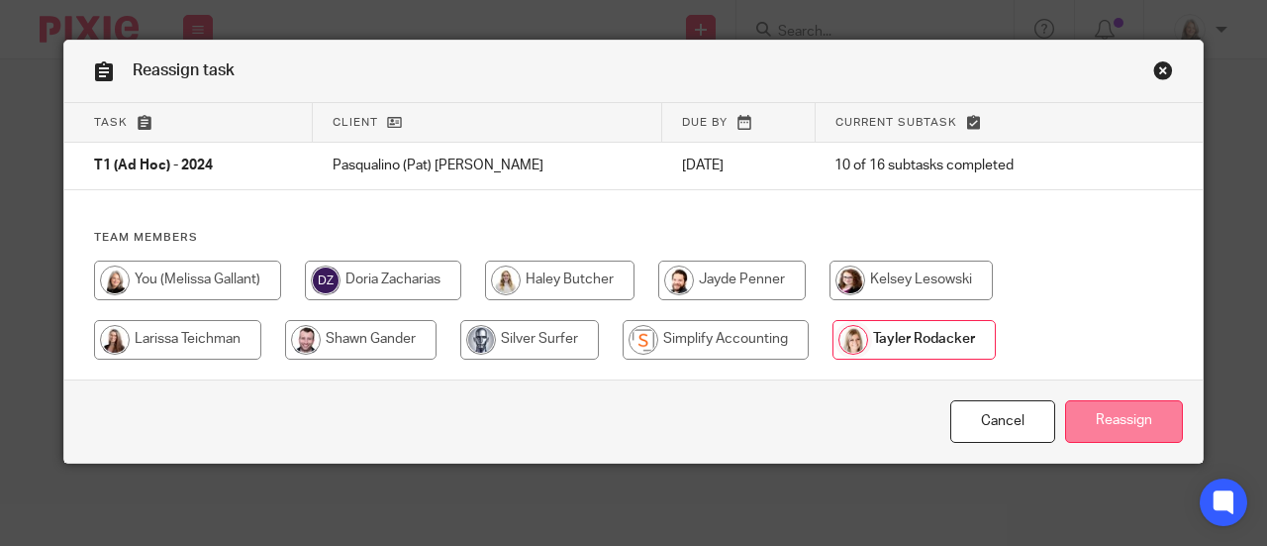
click at [1101, 415] on input "Reassign" at bounding box center [1124, 421] width 118 height 43
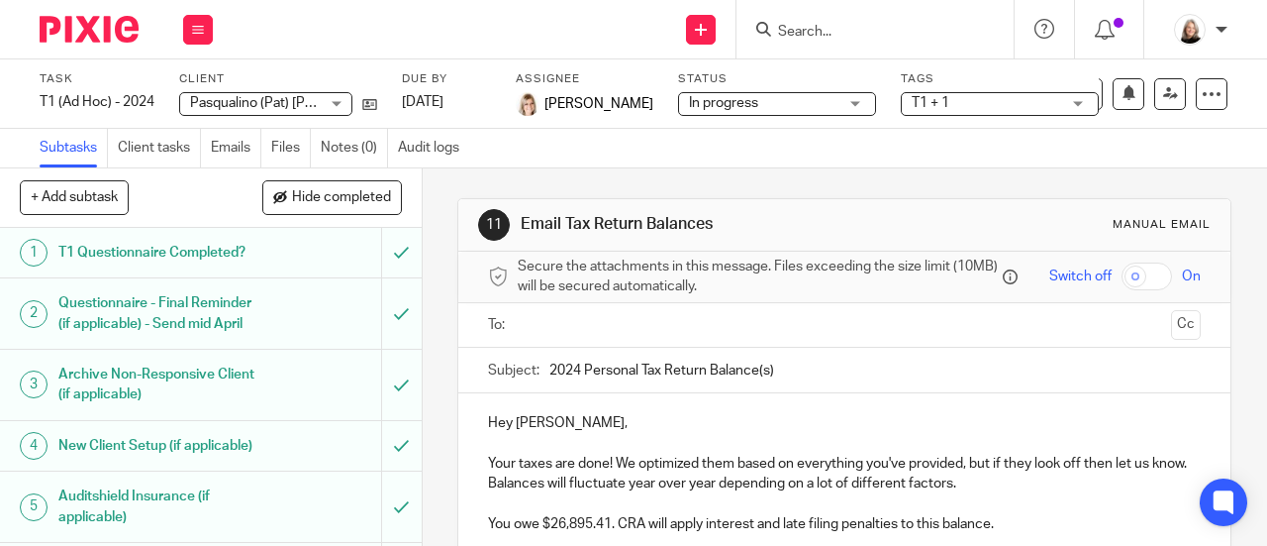
click at [93, 38] on img at bounding box center [89, 29] width 99 height 27
